Goal: Navigation & Orientation: Find specific page/section

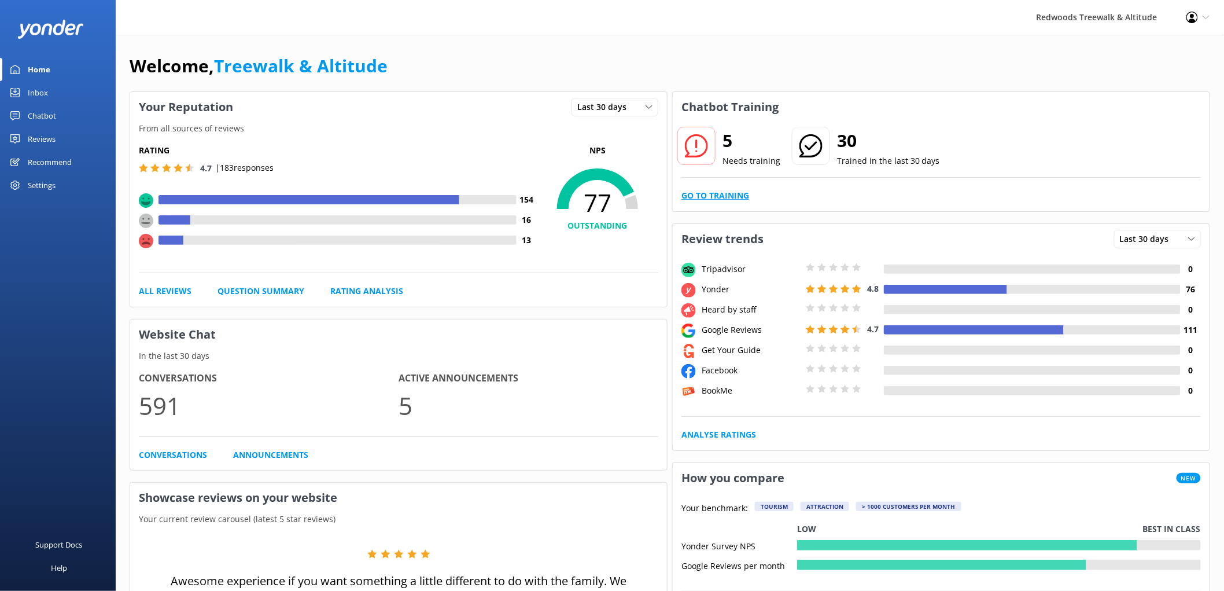
click at [735, 198] on link "Go to Training" at bounding box center [715, 195] width 68 height 13
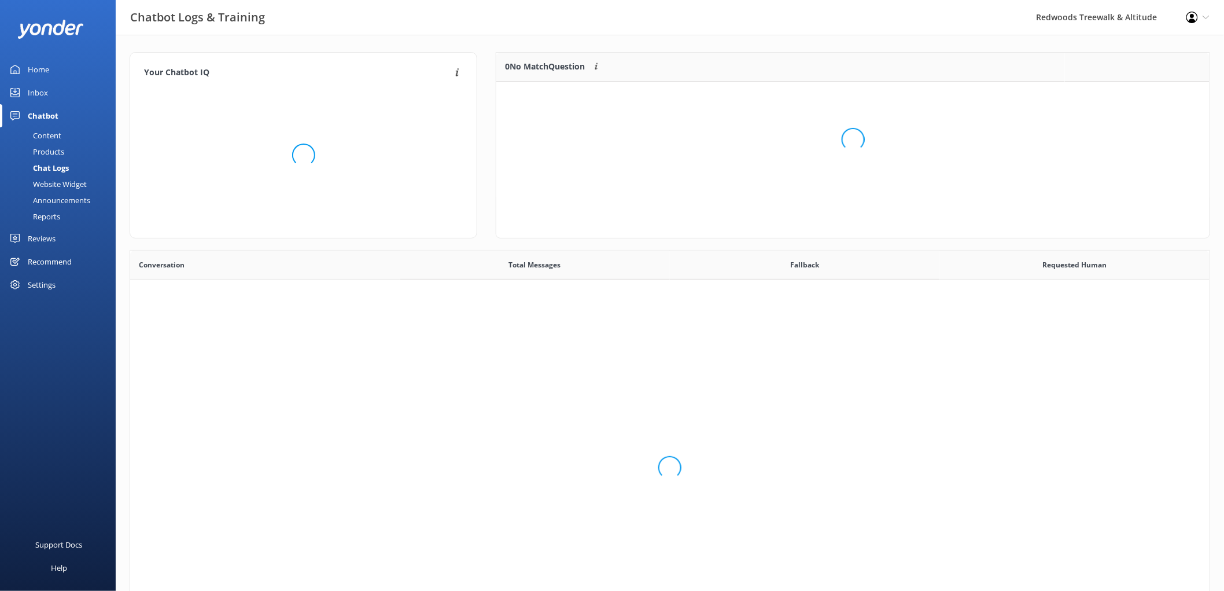
scroll to position [396, 1070]
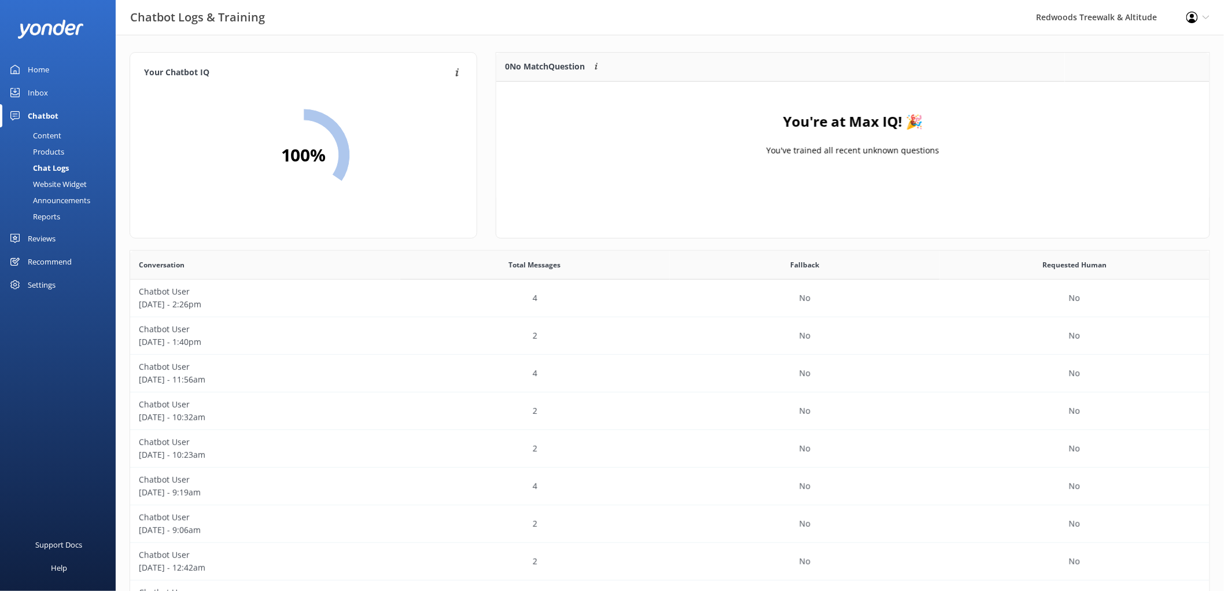
click at [67, 88] on link "Inbox" at bounding box center [58, 92] width 116 height 23
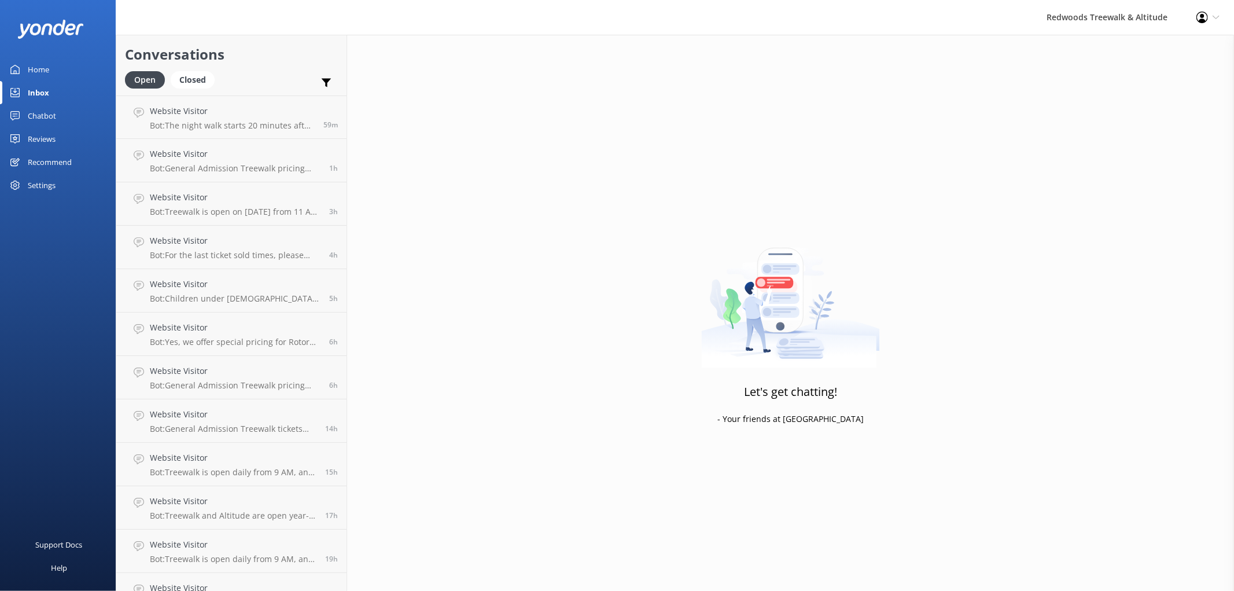
click at [65, 65] on link "Home" at bounding box center [58, 69] width 116 height 23
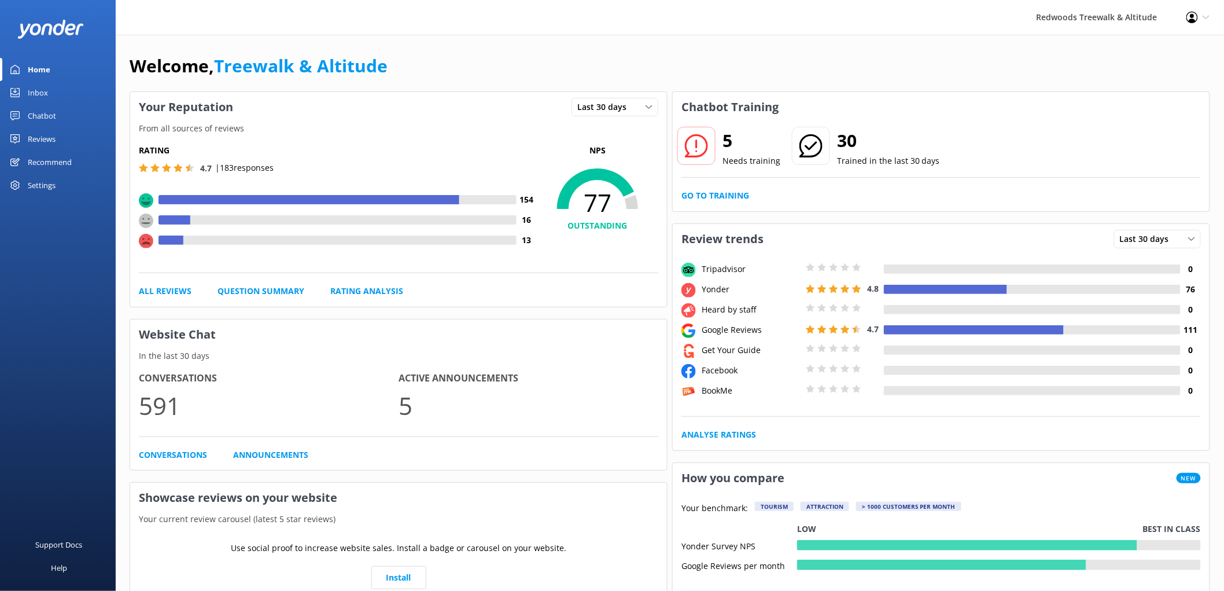
click at [42, 137] on div "Reviews" at bounding box center [42, 138] width 28 height 23
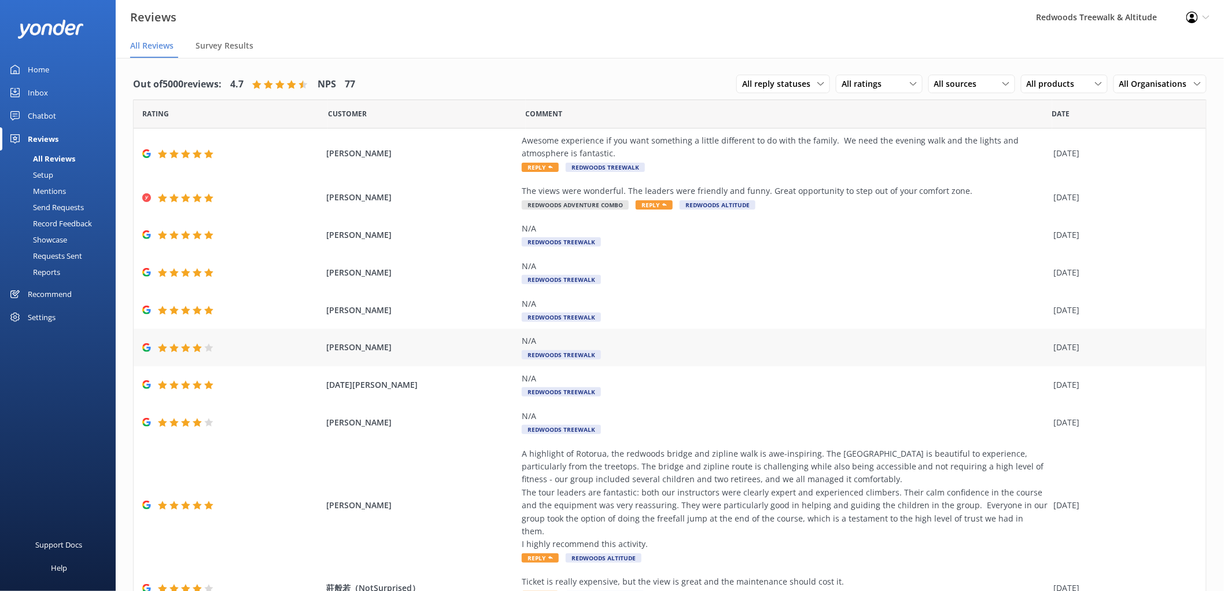
scroll to position [41, 0]
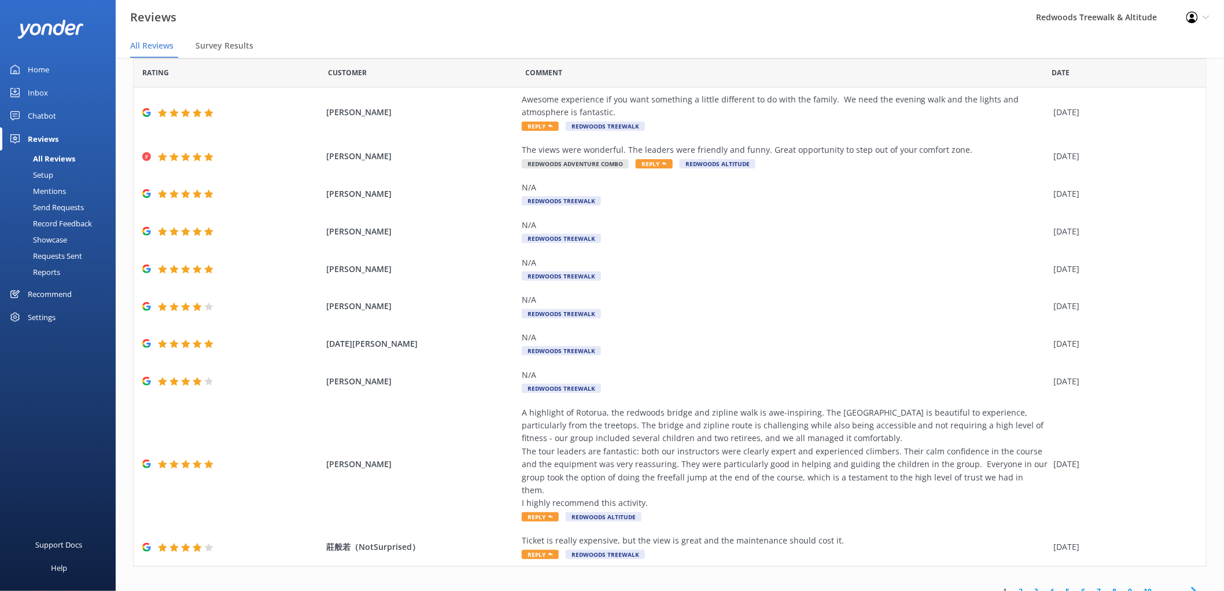
click at [68, 70] on link "Home" at bounding box center [58, 69] width 116 height 23
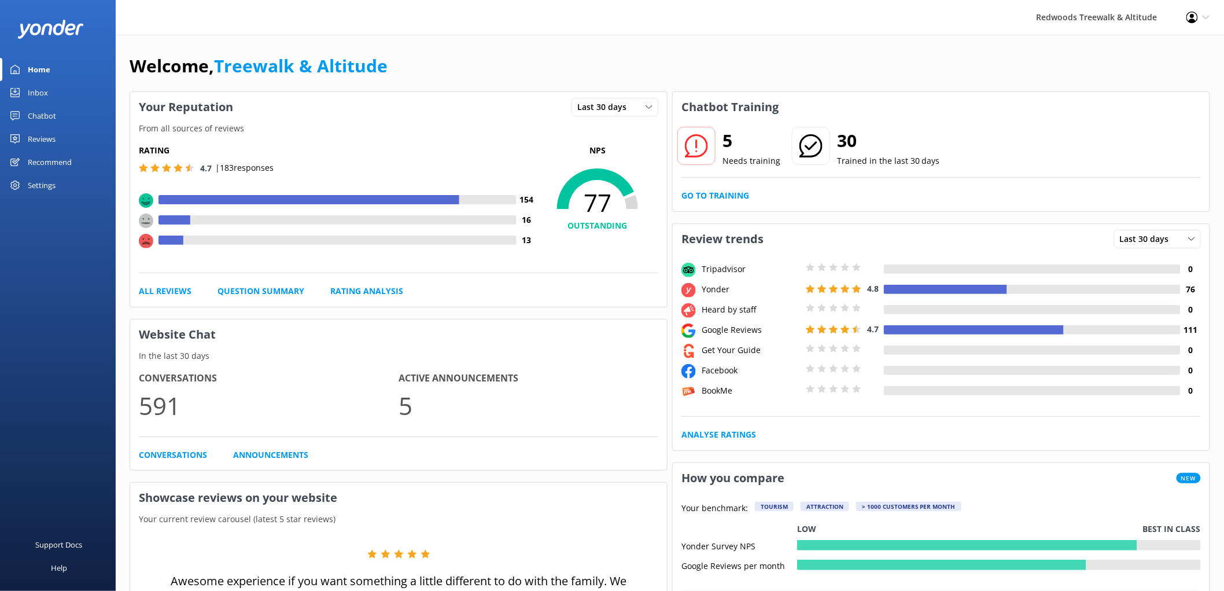
click at [33, 137] on div "Reviews" at bounding box center [42, 138] width 28 height 23
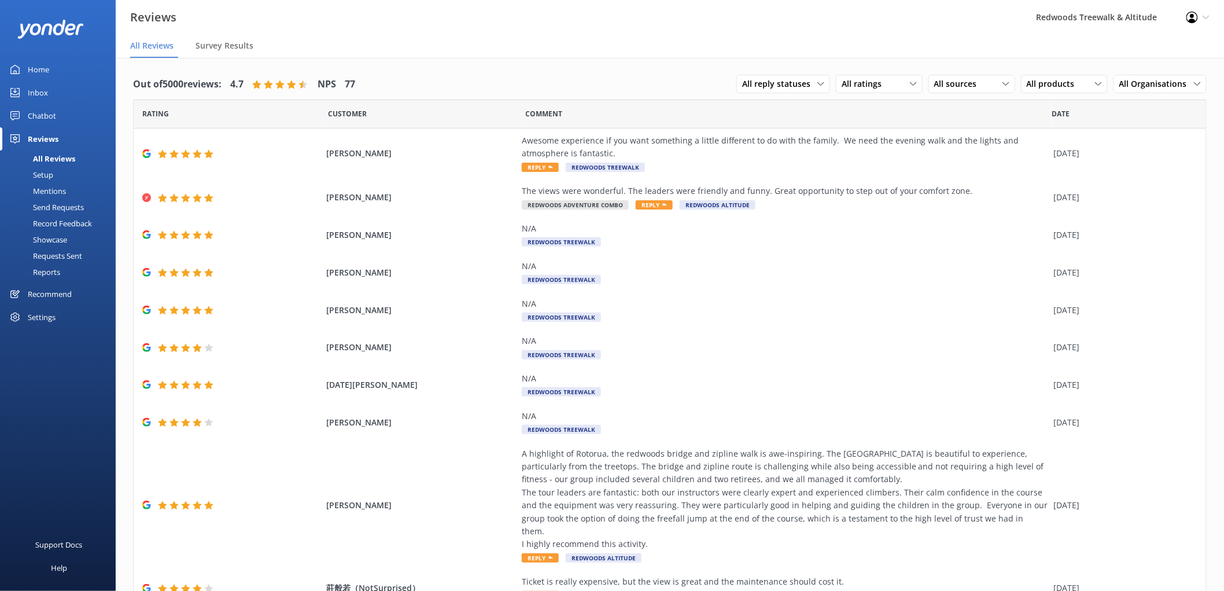
click at [46, 95] on div "Inbox" at bounding box center [38, 92] width 20 height 23
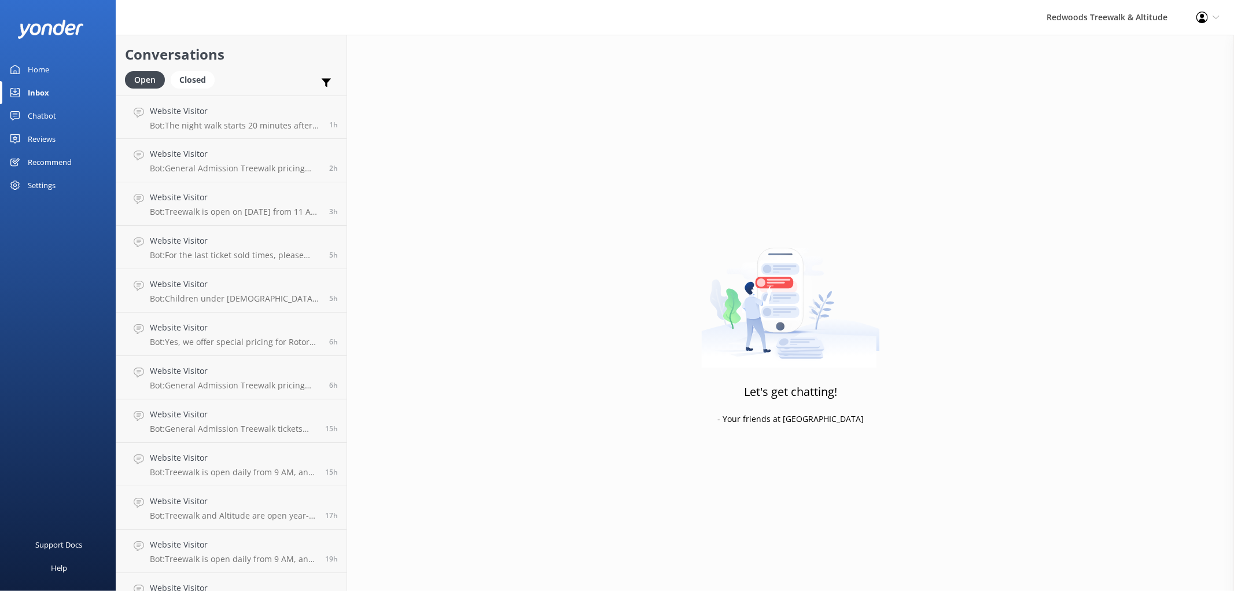
click at [56, 76] on link "Home" at bounding box center [58, 69] width 116 height 23
